Goal: Task Accomplishment & Management: Complete application form

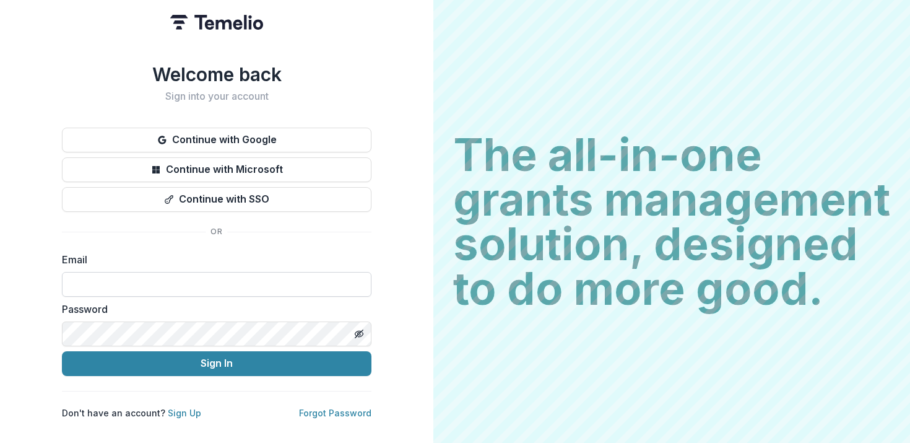
click at [277, 272] on input at bounding box center [217, 284] width 310 height 25
type input "*"
paste input "**********"
type input "**********"
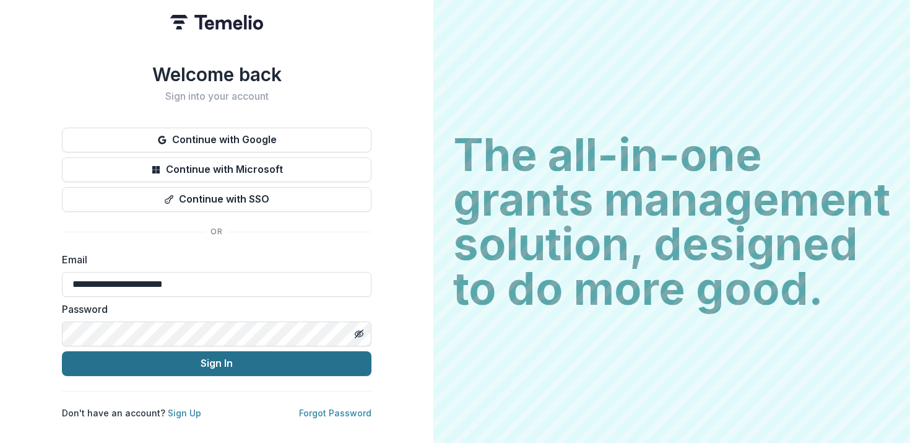
click at [300, 360] on button "Sign In" at bounding box center [217, 363] width 310 height 25
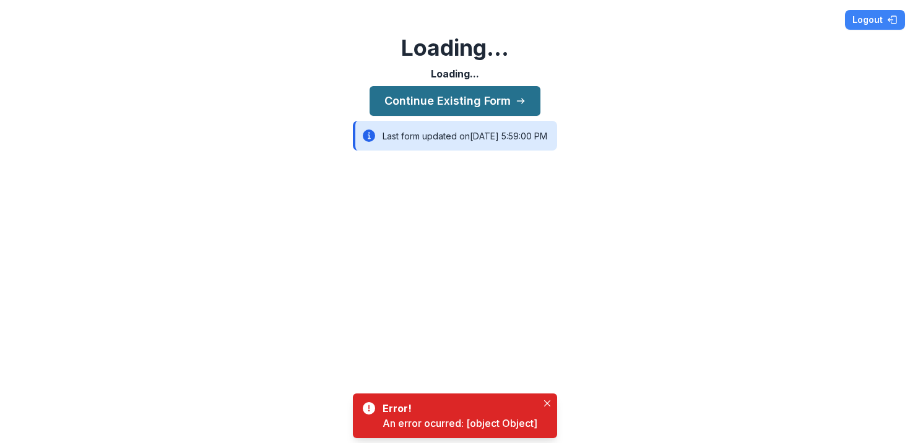
click at [493, 98] on button "Continue Existing Form" at bounding box center [455, 101] width 171 height 30
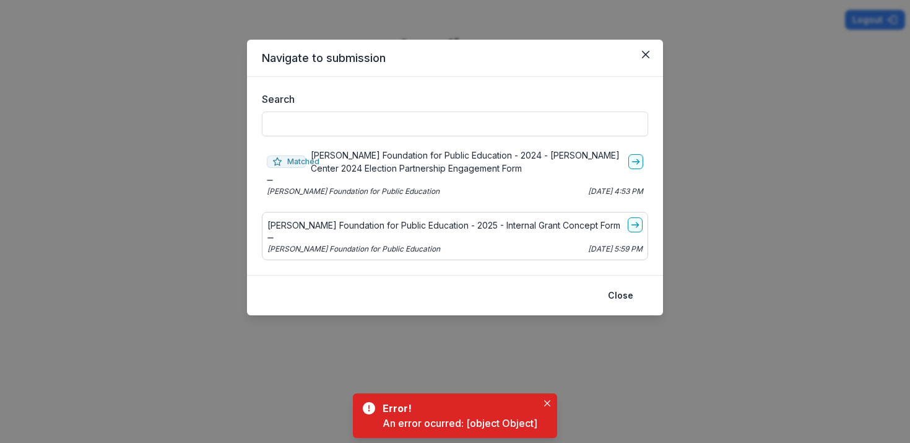
click at [499, 228] on p "[PERSON_NAME] Foundation for Public Education - 2025 - Internal Grant Concept F…" at bounding box center [443, 225] width 353 height 13
click at [639, 227] on icon "go-to" at bounding box center [635, 225] width 10 height 10
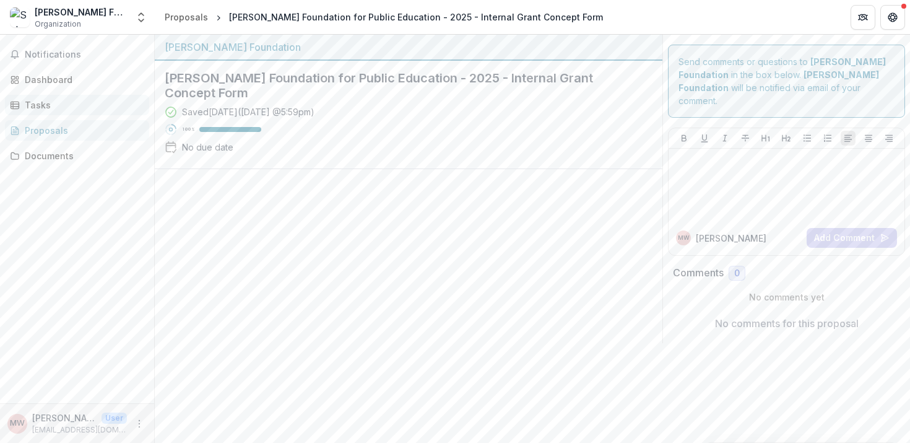
click at [26, 101] on div "Tasks" at bounding box center [82, 104] width 115 height 13
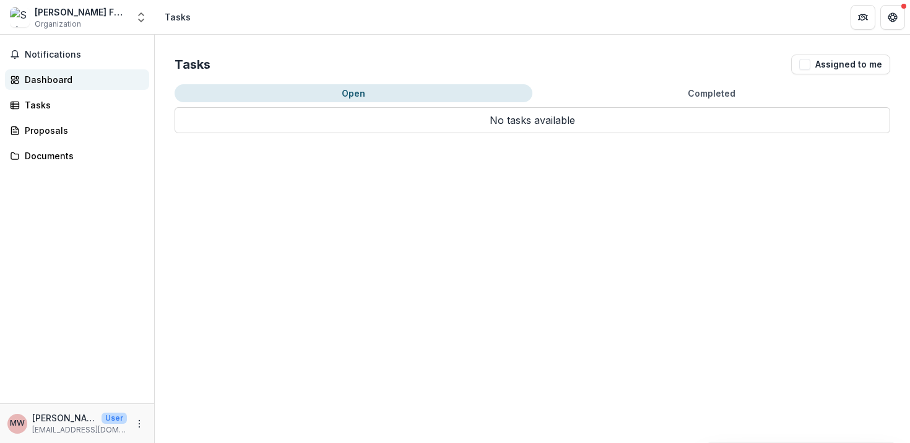
click at [46, 83] on div "Dashboard" at bounding box center [82, 79] width 115 height 13
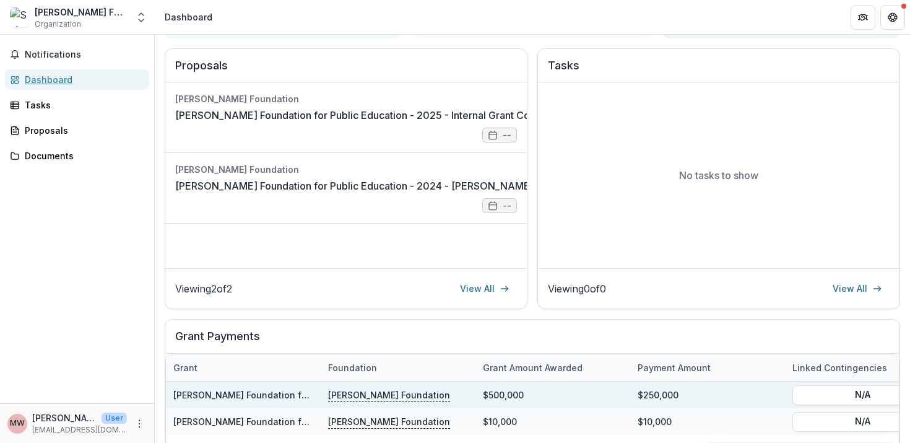
scroll to position [146, 0]
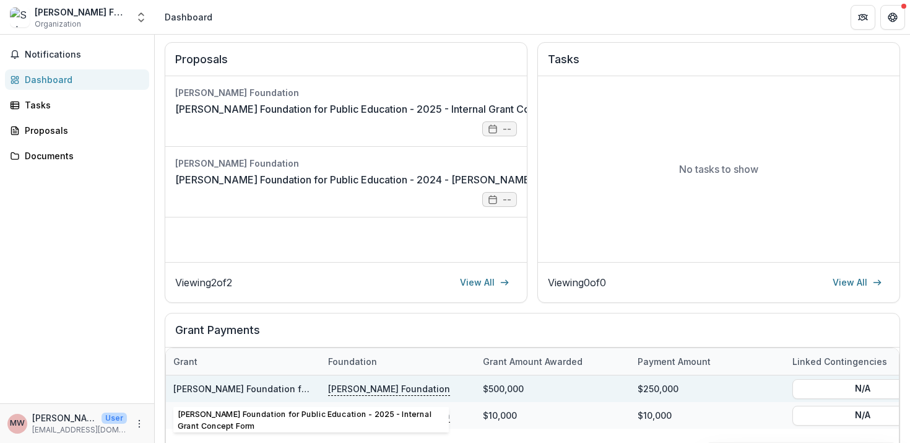
click at [255, 387] on link "[PERSON_NAME] Foundation for Public Education - 2025 - Internal Grant Concept F…" at bounding box center [360, 388] width 374 height 11
